Goal: Entertainment & Leisure: Browse casually

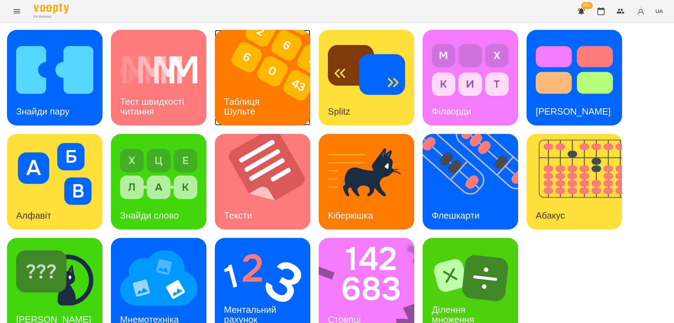
click at [274, 108] on img at bounding box center [267, 78] width 104 height 96
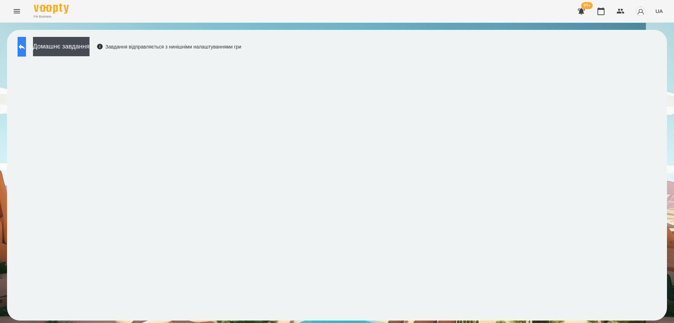
click at [24, 50] on button at bounding box center [22, 47] width 8 height 20
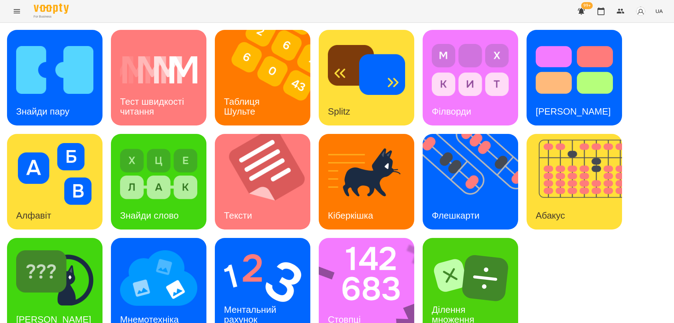
scroll to position [18, 0]
click at [354, 306] on div "Стовпці" at bounding box center [344, 320] width 51 height 28
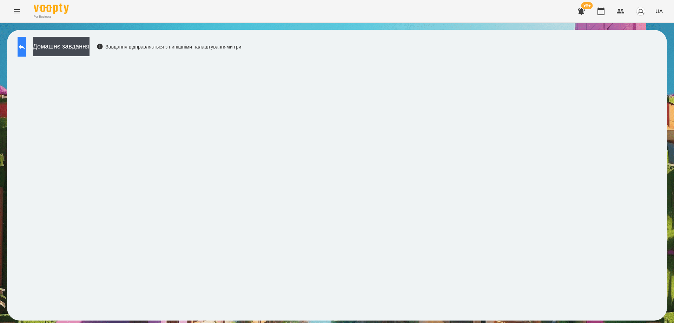
click at [26, 52] on button at bounding box center [22, 47] width 8 height 20
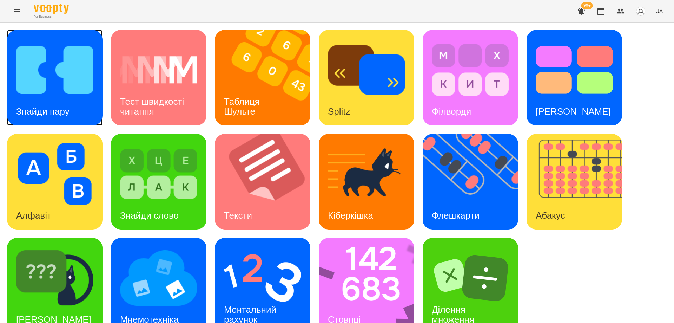
click at [69, 86] on img at bounding box center [54, 70] width 77 height 62
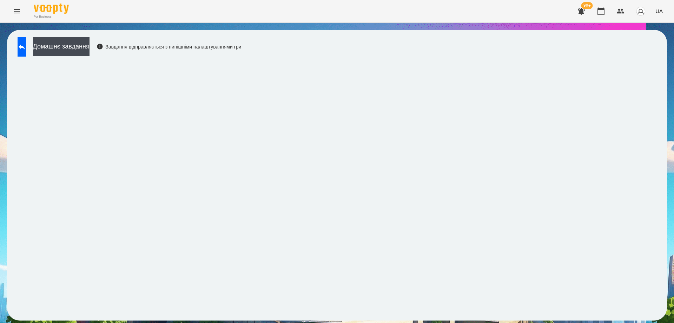
click at [257, 7] on div "For Business 99+ UA" at bounding box center [337, 11] width 674 height 22
